Goal: Use online tool/utility: Utilize a website feature to perform a specific function

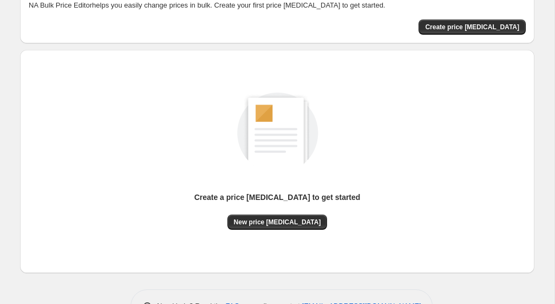
scroll to position [102, 0]
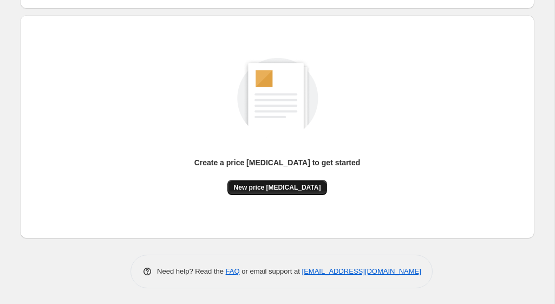
click at [281, 186] on span "New price [MEDICAL_DATA]" at bounding box center [277, 187] width 87 height 9
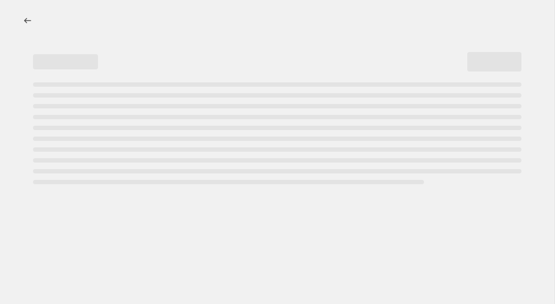
select select "percentage"
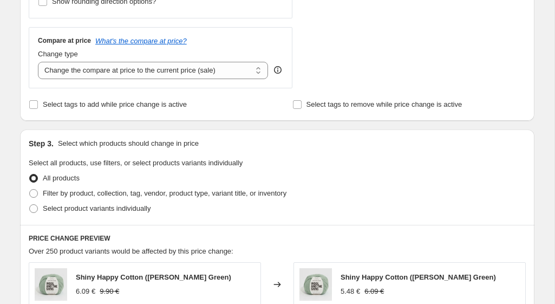
scroll to position [379, 0]
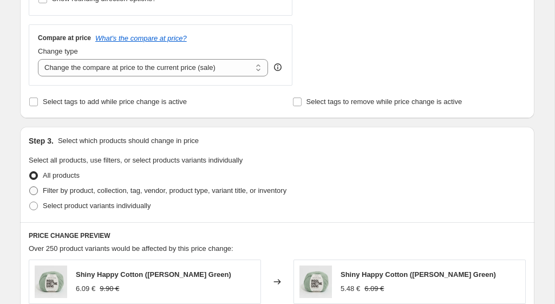
click at [33, 190] on span at bounding box center [33, 190] width 9 height 9
click at [30, 187] on input "Filter by product, collection, tag, vendor, product type, variant title, or inv…" at bounding box center [29, 186] width 1 height 1
radio input "true"
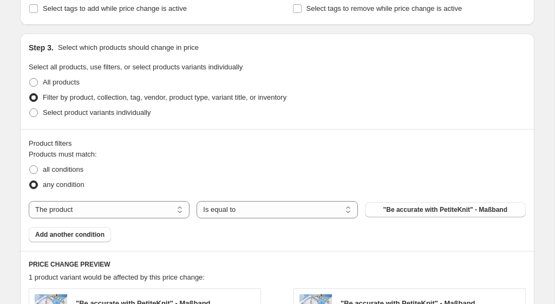
scroll to position [476, 0]
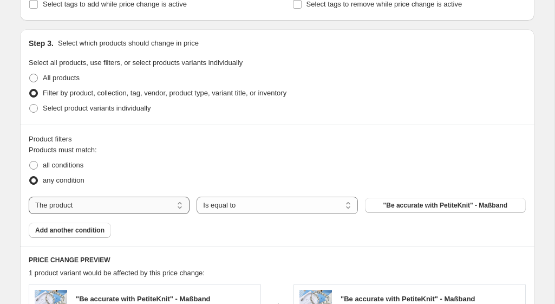
click at [167, 209] on select "The product The product's collection The product's tag The product's vendor The…" at bounding box center [109, 204] width 161 height 17
click at [29, 196] on select "The product The product's collection The product's tag The product's vendor The…" at bounding box center [109, 204] width 161 height 17
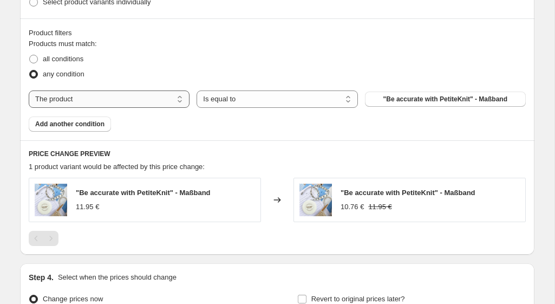
scroll to position [581, 0]
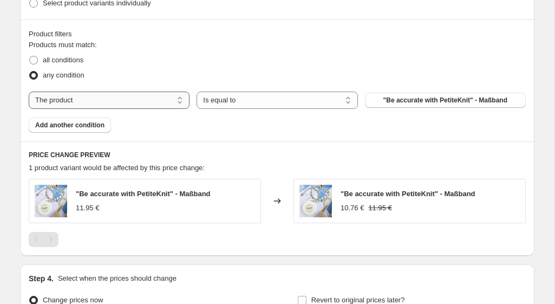
click at [142, 100] on select "The product The product's collection The product's tag The product's vendor The…" at bounding box center [109, 99] width 161 height 17
select select "vendor"
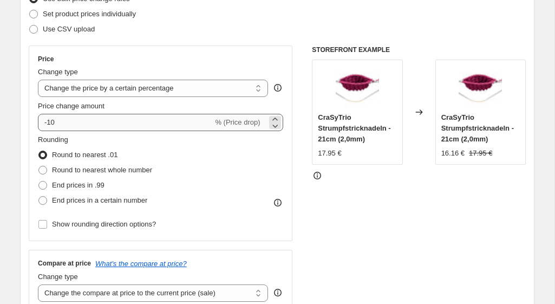
scroll to position [162, 0]
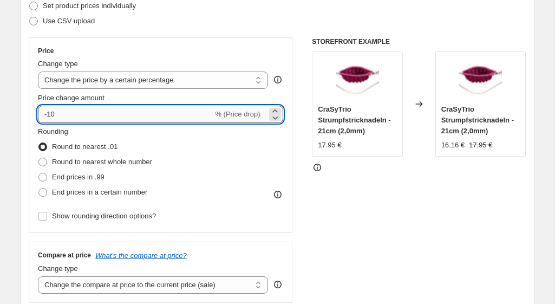
click at [68, 119] on input "-10" at bounding box center [125, 113] width 175 height 17
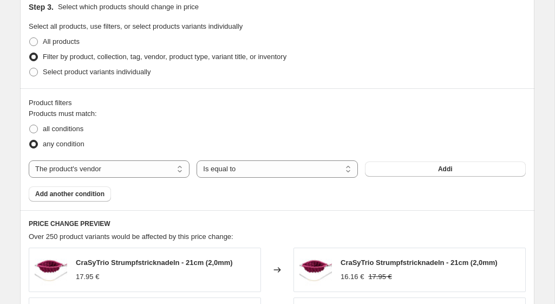
scroll to position [516, 0]
